Goal: Information Seeking & Learning: Find specific fact

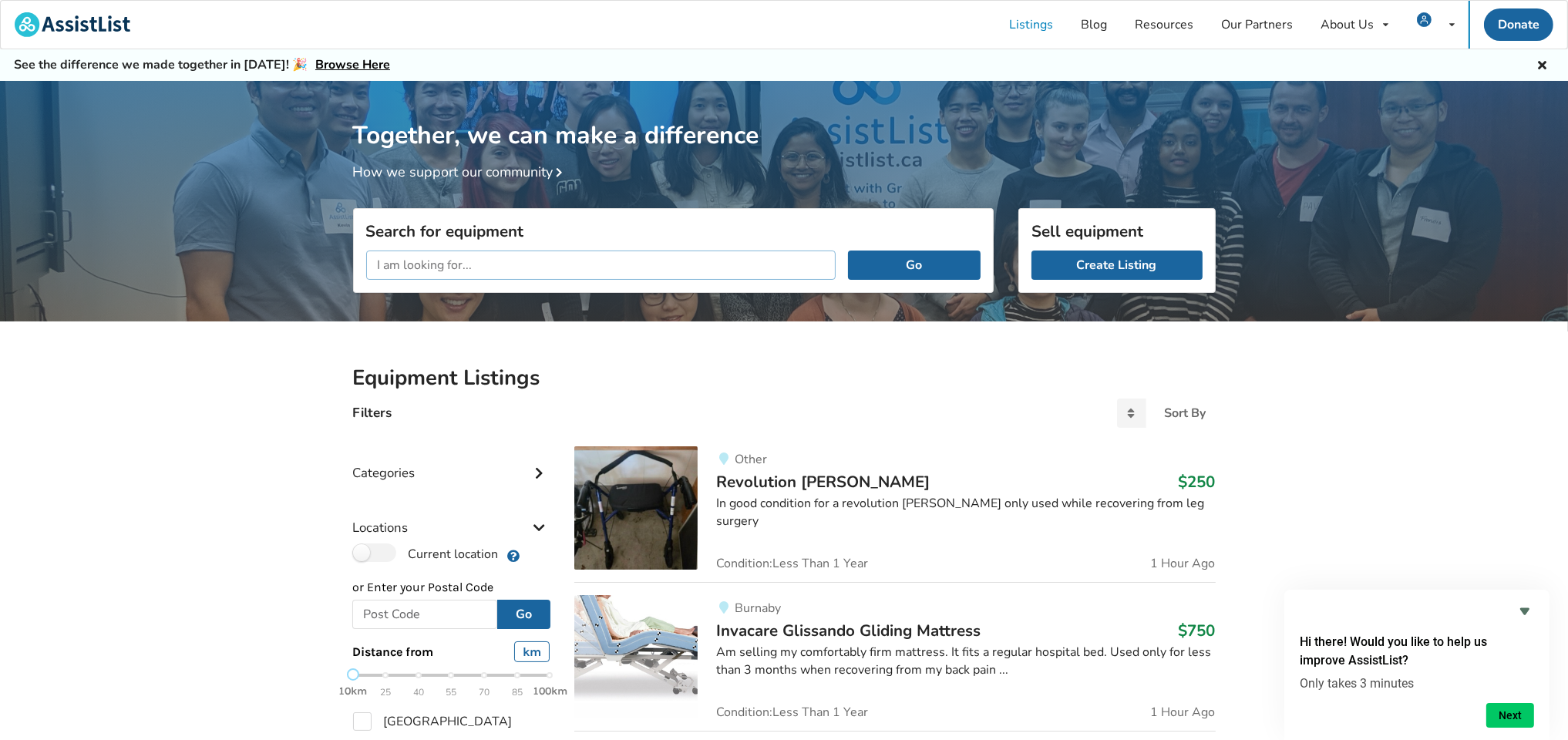
click at [525, 262] on input "text" at bounding box center [602, 265] width 471 height 29
click at [467, 617] on input "text" at bounding box center [425, 614] width 146 height 29
type input "v7k1x2"
click at [531, 612] on button "Go" at bounding box center [523, 614] width 53 height 29
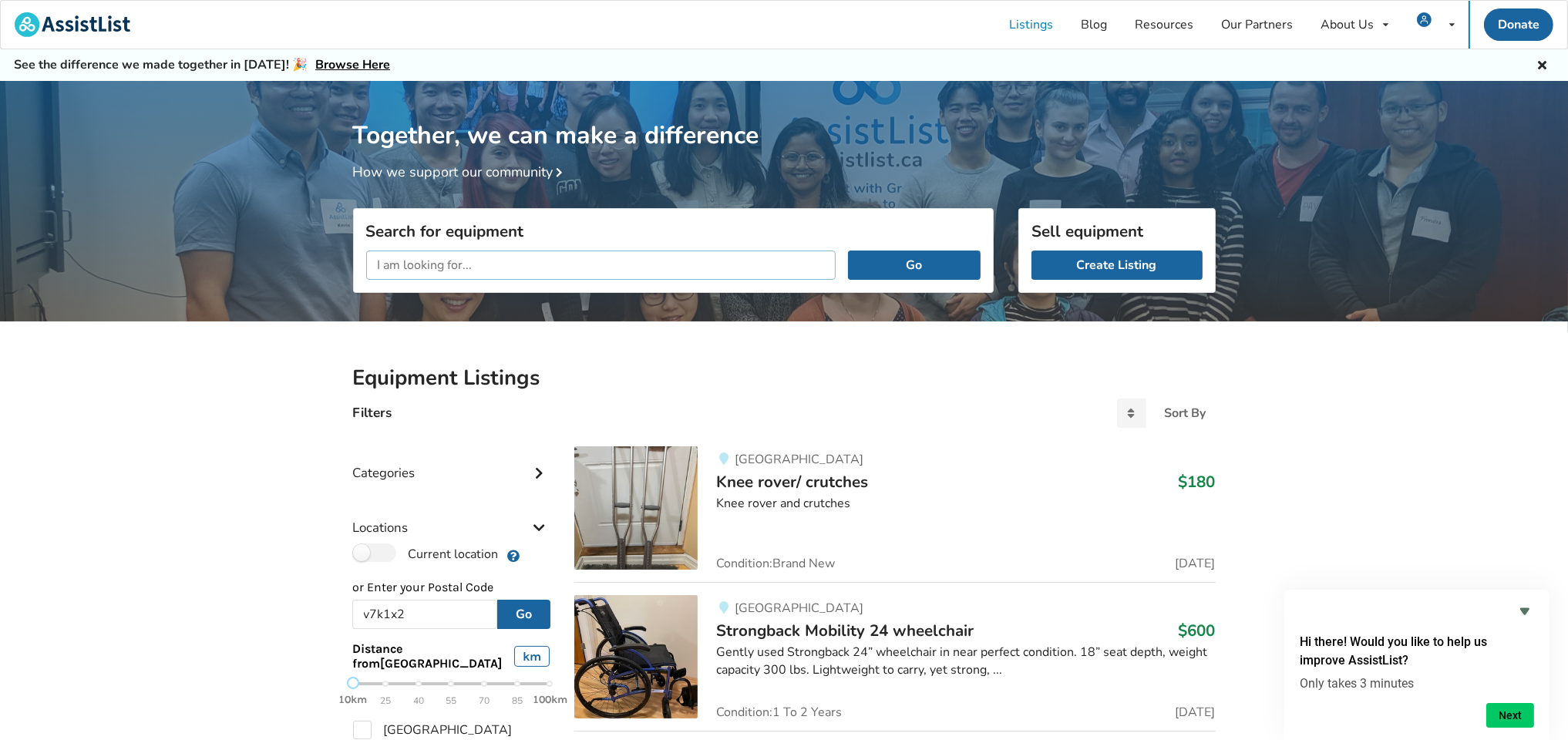
click at [469, 266] on input "text" at bounding box center [602, 265] width 471 height 29
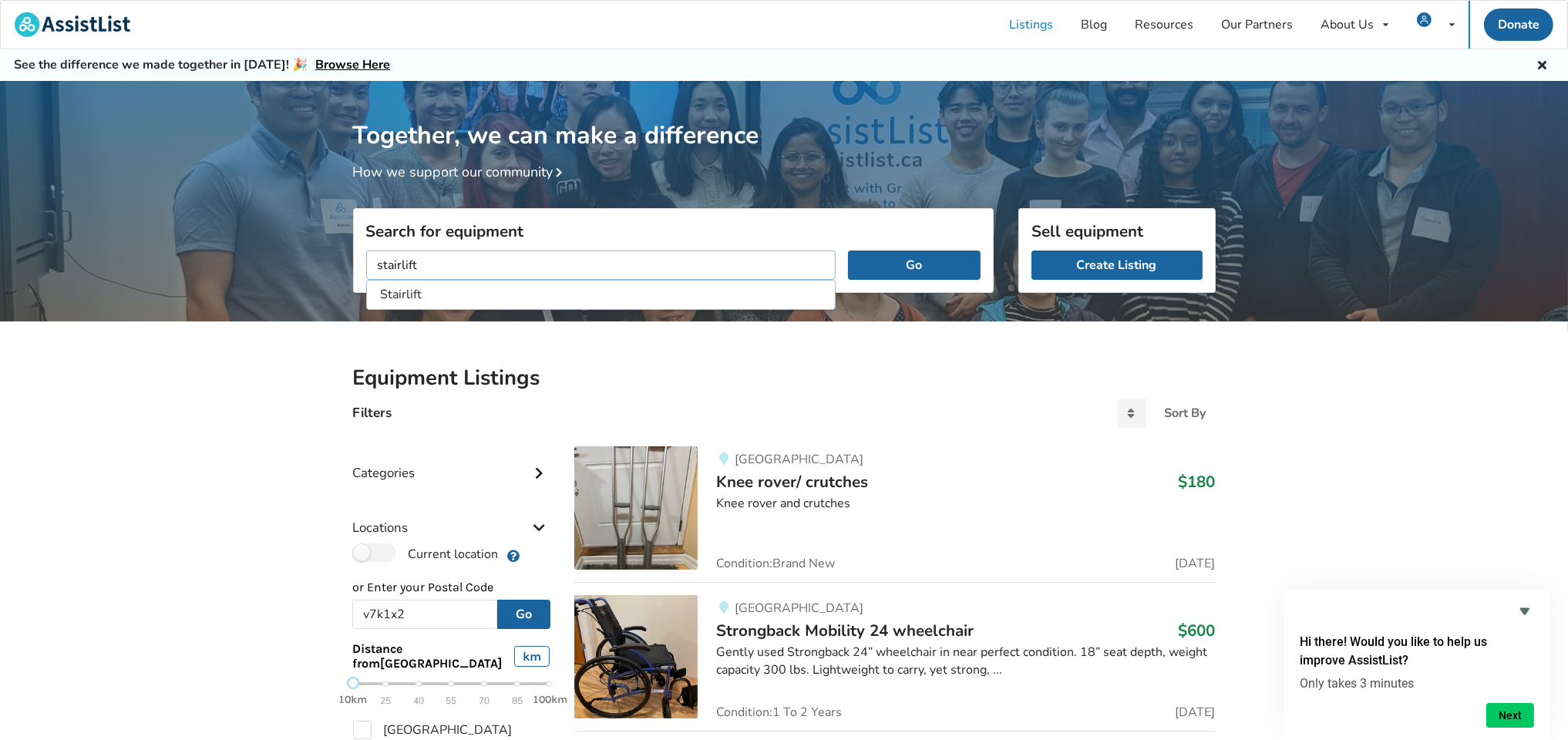
type input "stairlift"
click at [848, 251] on button "Go" at bounding box center [914, 265] width 132 height 29
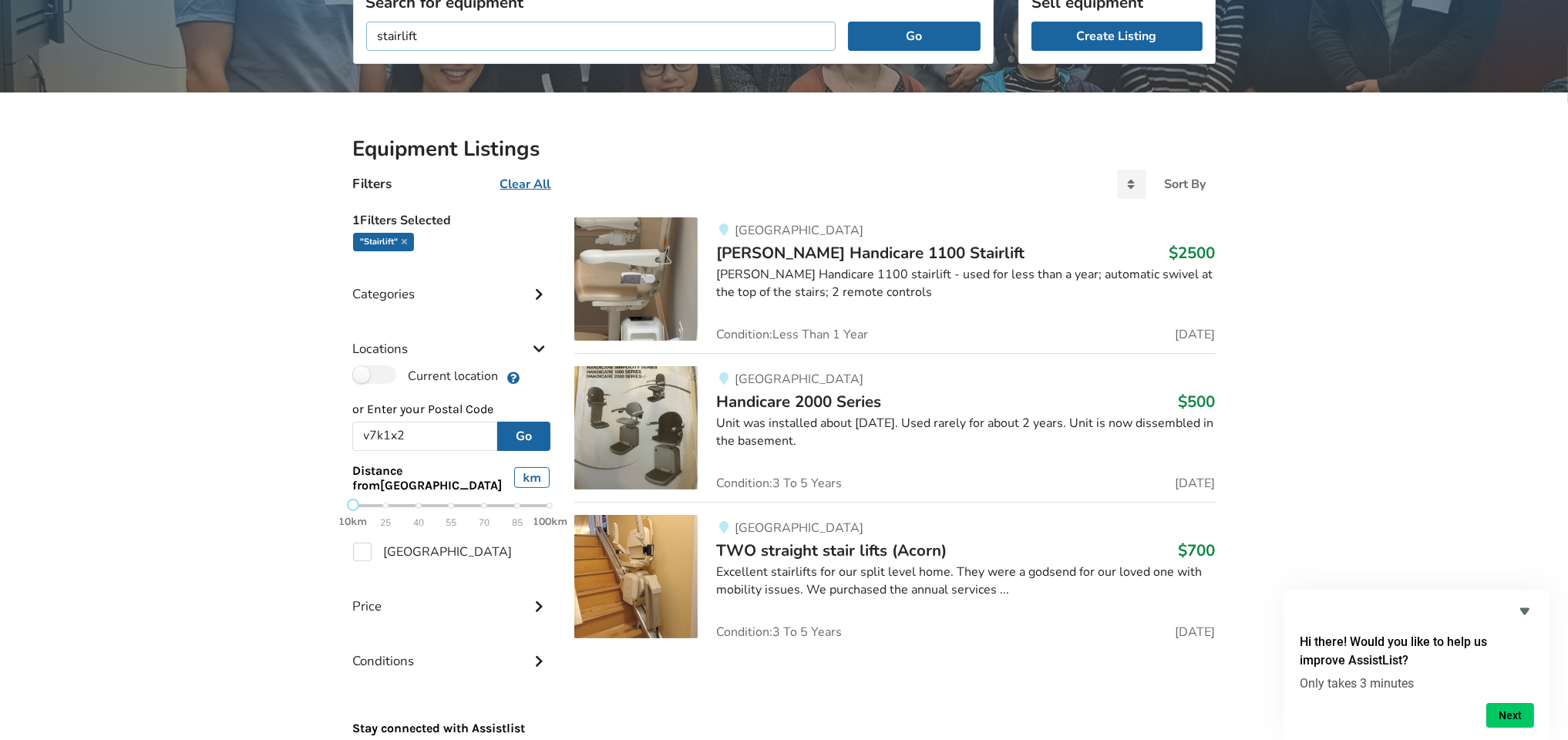
scroll to position [289, 0]
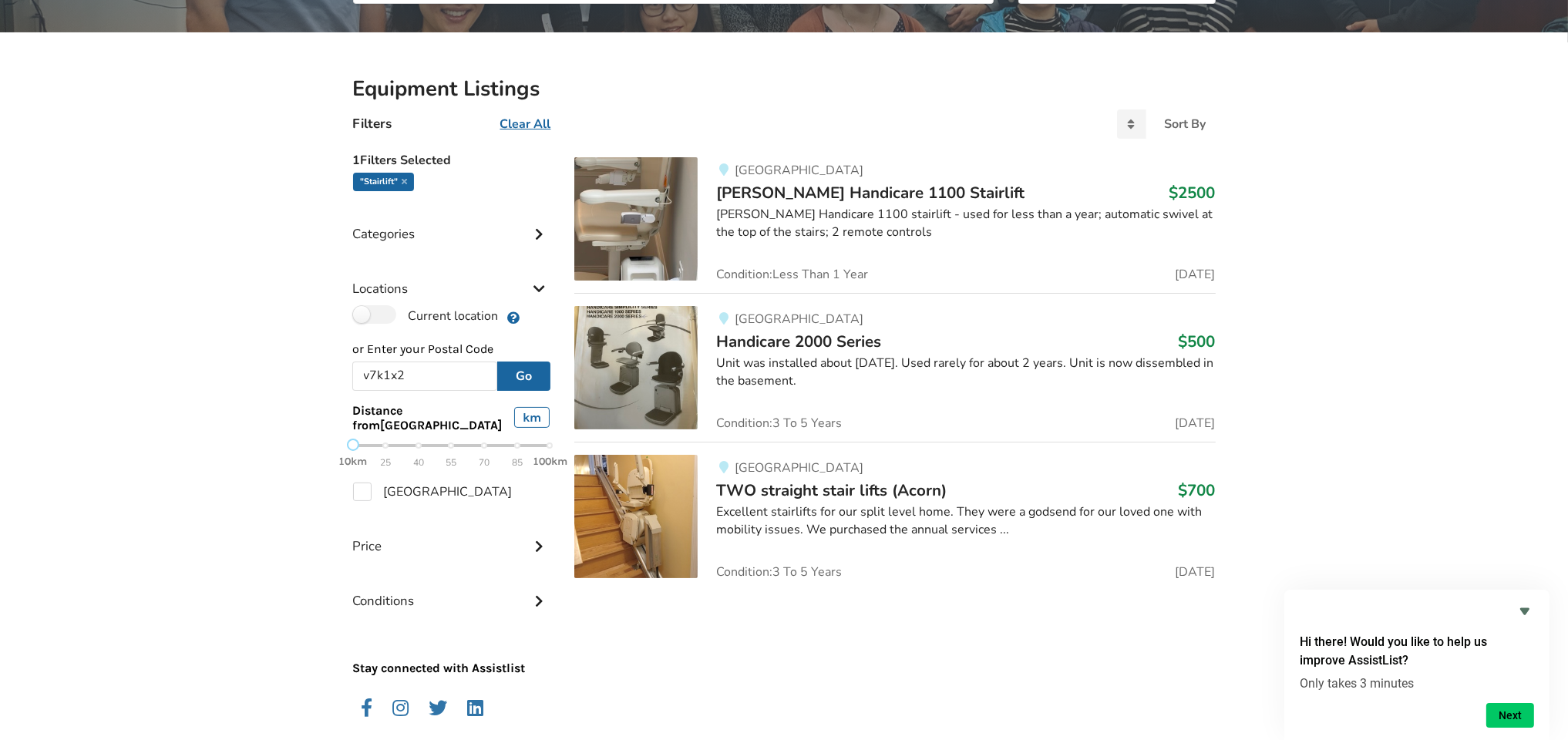
click at [635, 533] on img at bounding box center [636, 516] width 123 height 123
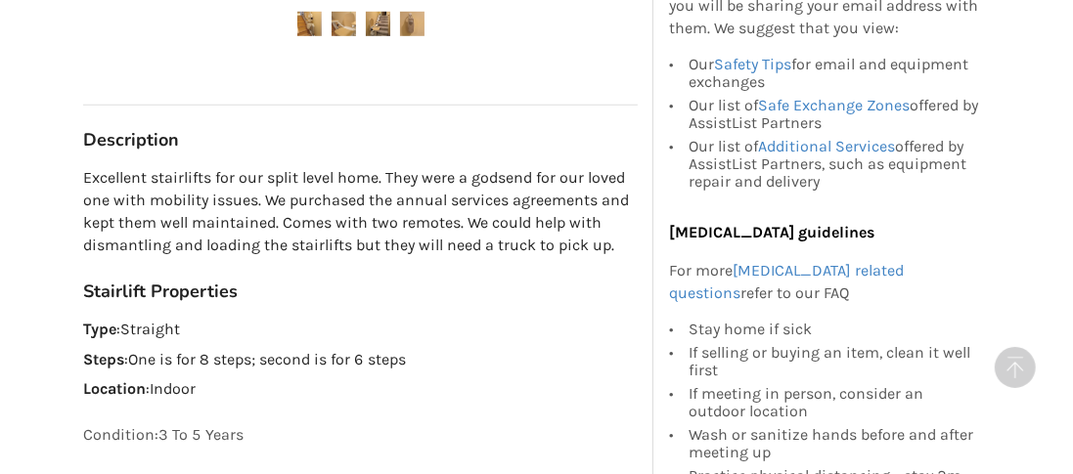
scroll to position [978, 0]
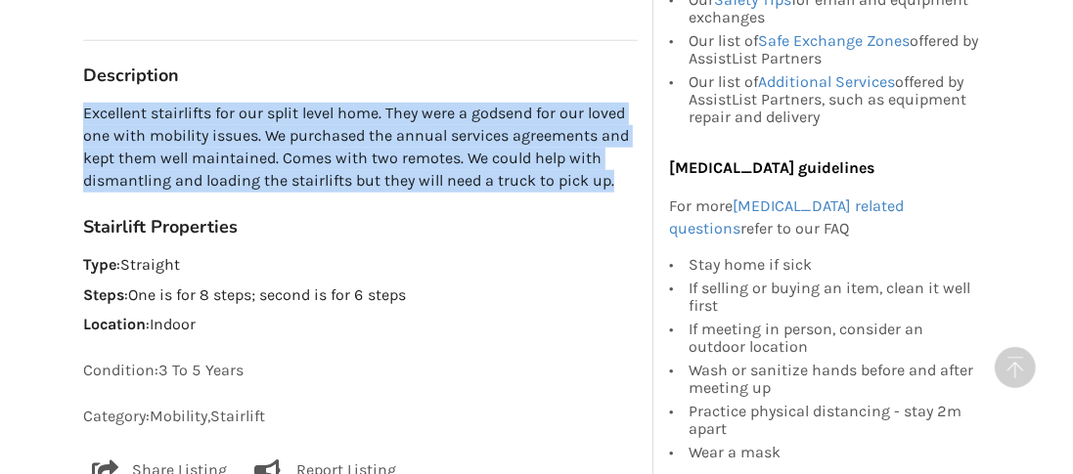
drag, startPoint x: 85, startPoint y: 113, endPoint x: 617, endPoint y: 184, distance: 536.7
click at [617, 184] on p "Excellent stairlifts for our split level home. They were a godsend for our love…" at bounding box center [360, 147] width 555 height 89
copy p "Excellent stairlifts for our split level home. They were a godsend for our love…"
